Goal: Complete application form

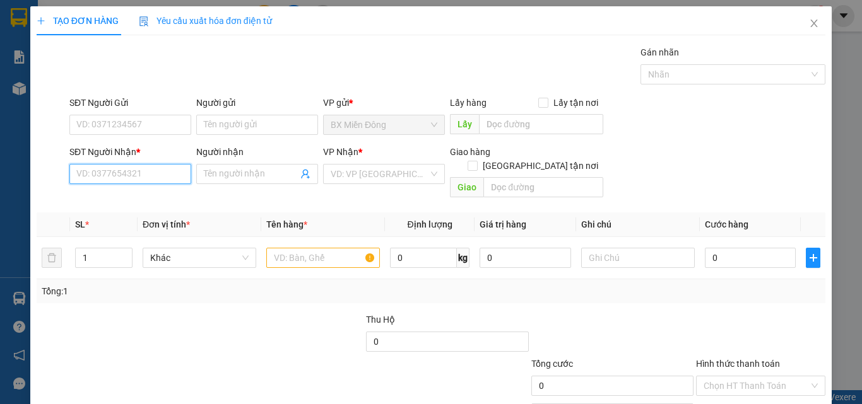
click at [119, 180] on input "SĐT Người Nhận *" at bounding box center [130, 174] width 122 height 20
click at [119, 192] on div "0914500877 - TRUNG" at bounding box center [128, 199] width 105 height 14
type input "0914500877"
type input "TRUNG"
type input "NGÃ 3 TRONG"
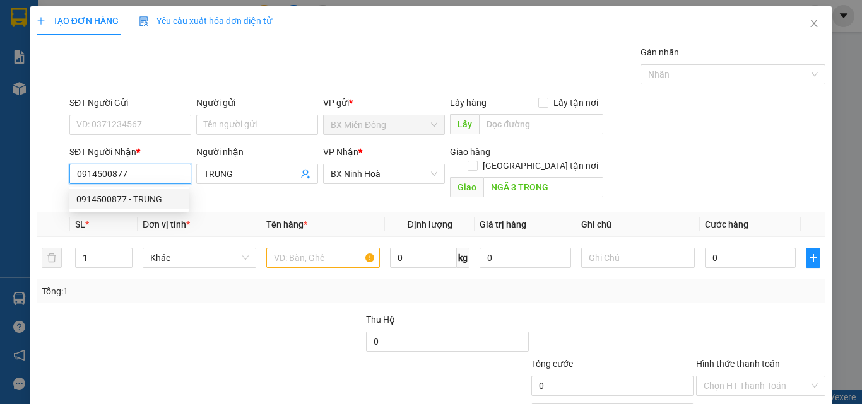
type input "50.000"
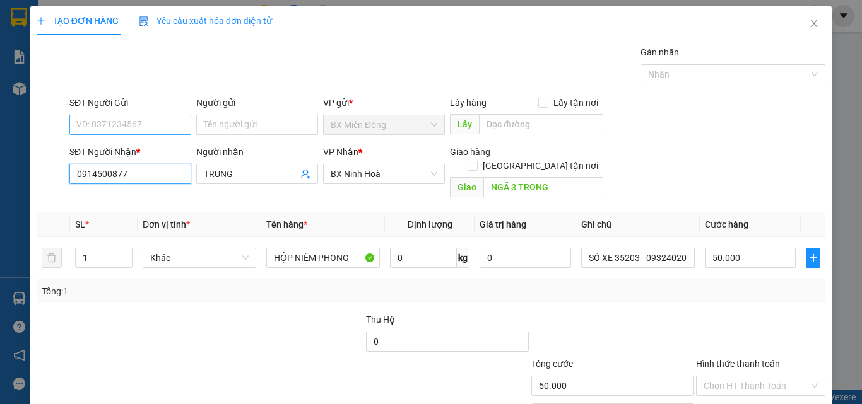
type input "0914500877"
click at [119, 134] on input "SĐT Người Gửi" at bounding box center [130, 125] width 122 height 20
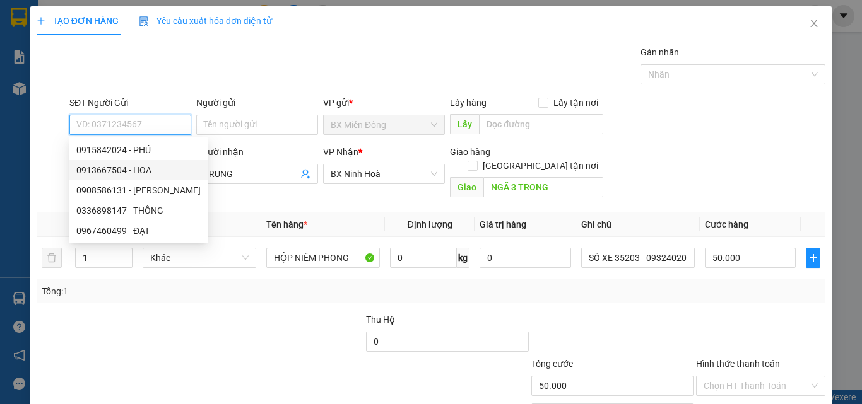
click at [139, 167] on div "0913667504 - HOA" at bounding box center [138, 170] width 124 height 14
type input "0913667504"
type input "HOA"
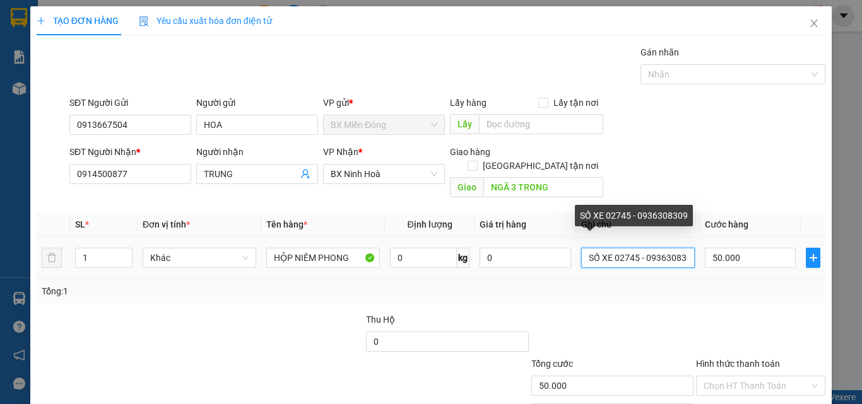
scroll to position [0, 8]
drag, startPoint x: 631, startPoint y: 249, endPoint x: 728, endPoint y: 267, distance: 98.9
click at [728, 267] on div "SL * Đơn vị tính * Tên hàng * Định lượng Giá trị hàng Ghi chú Cước hàng 1 Khác …" at bounding box center [431, 258] width 789 height 91
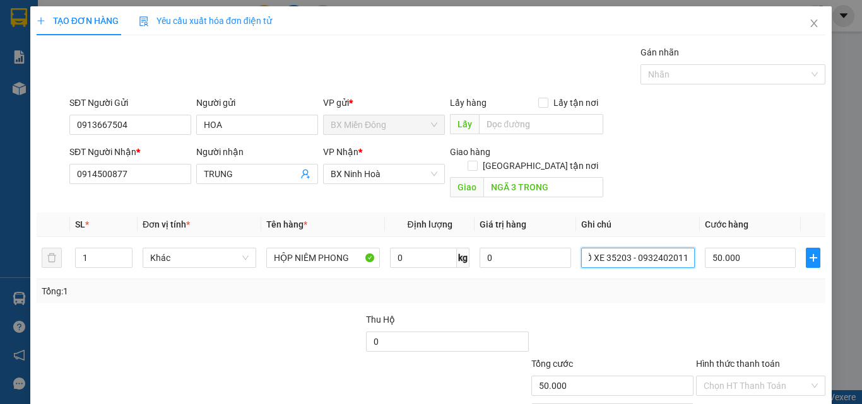
type input "SỐ XE 35203 - 0932402011"
type input "7"
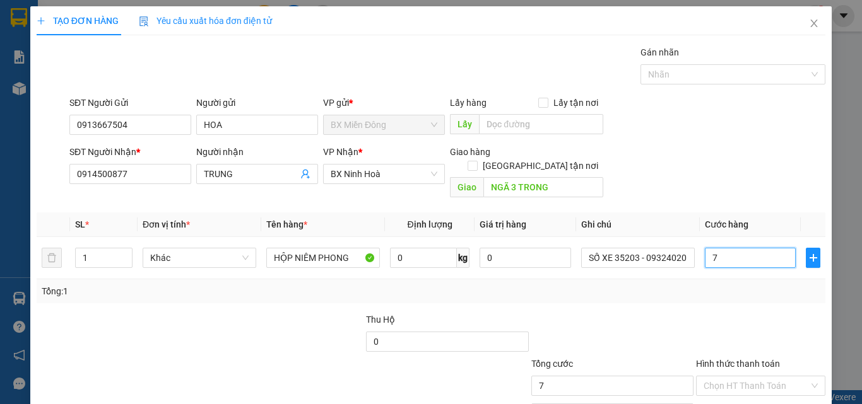
type input "70"
type input "70.000"
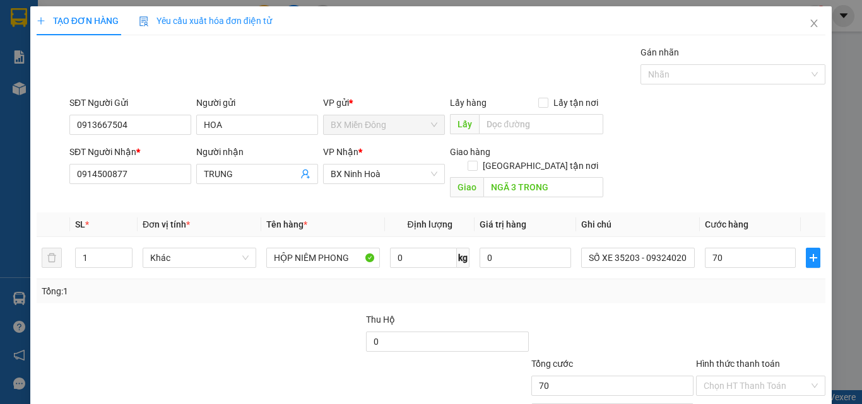
type input "70.000"
click at [728, 279] on div "Tổng: 1" at bounding box center [431, 291] width 789 height 24
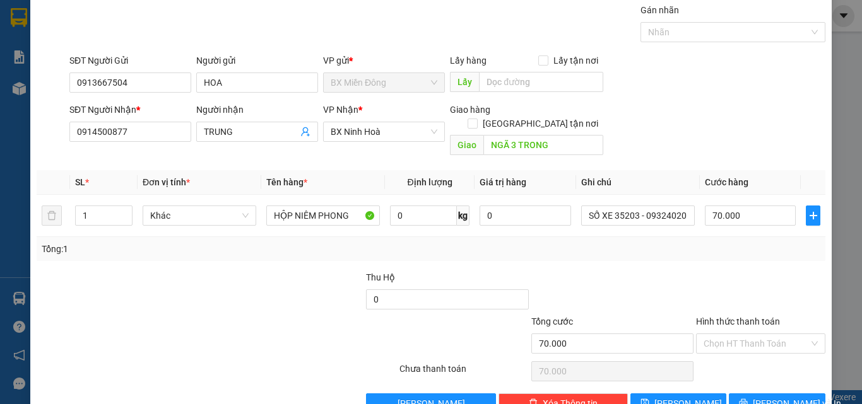
scroll to position [62, 0]
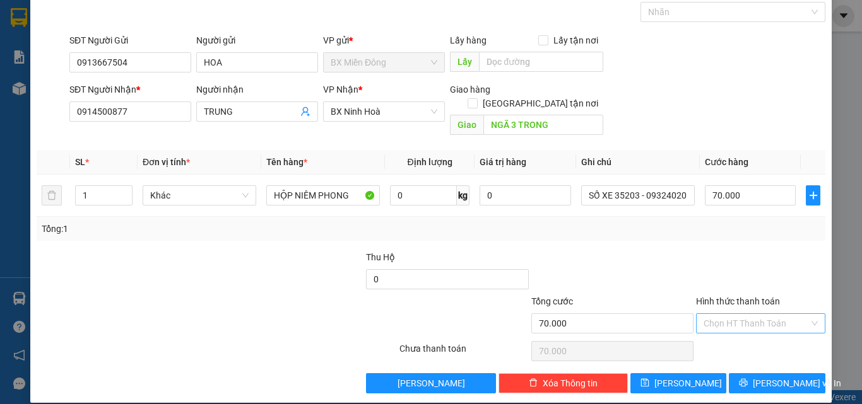
click at [727, 314] on input "Hình thức thanh toán" at bounding box center [755, 323] width 105 height 19
click at [719, 338] on div "Tại văn phòng" at bounding box center [753, 335] width 113 height 14
type input "0"
click at [773, 377] on span "[PERSON_NAME] và In" at bounding box center [797, 384] width 88 height 14
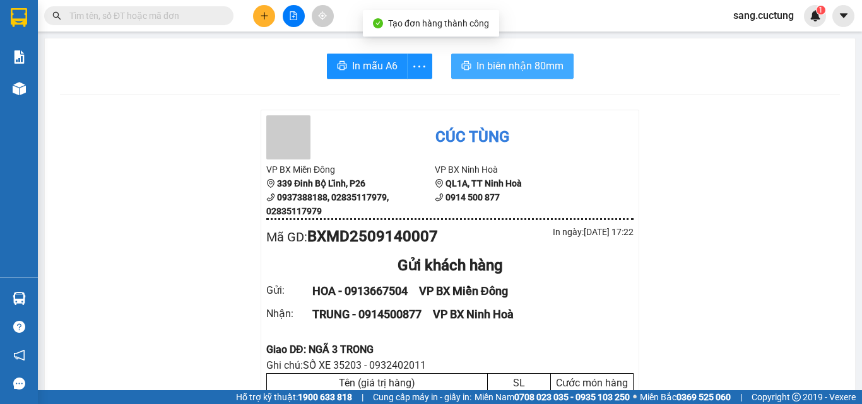
click at [515, 56] on button "In biên nhận 80mm" at bounding box center [512, 66] width 122 height 25
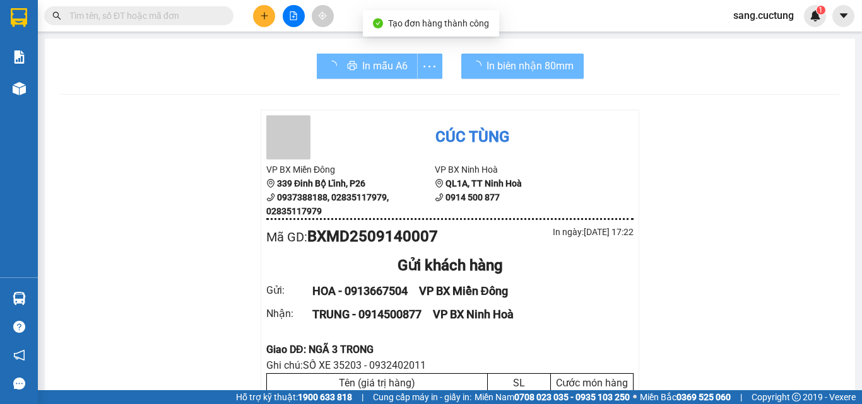
scroll to position [189, 0]
